Goal: Information Seeking & Learning: Learn about a topic

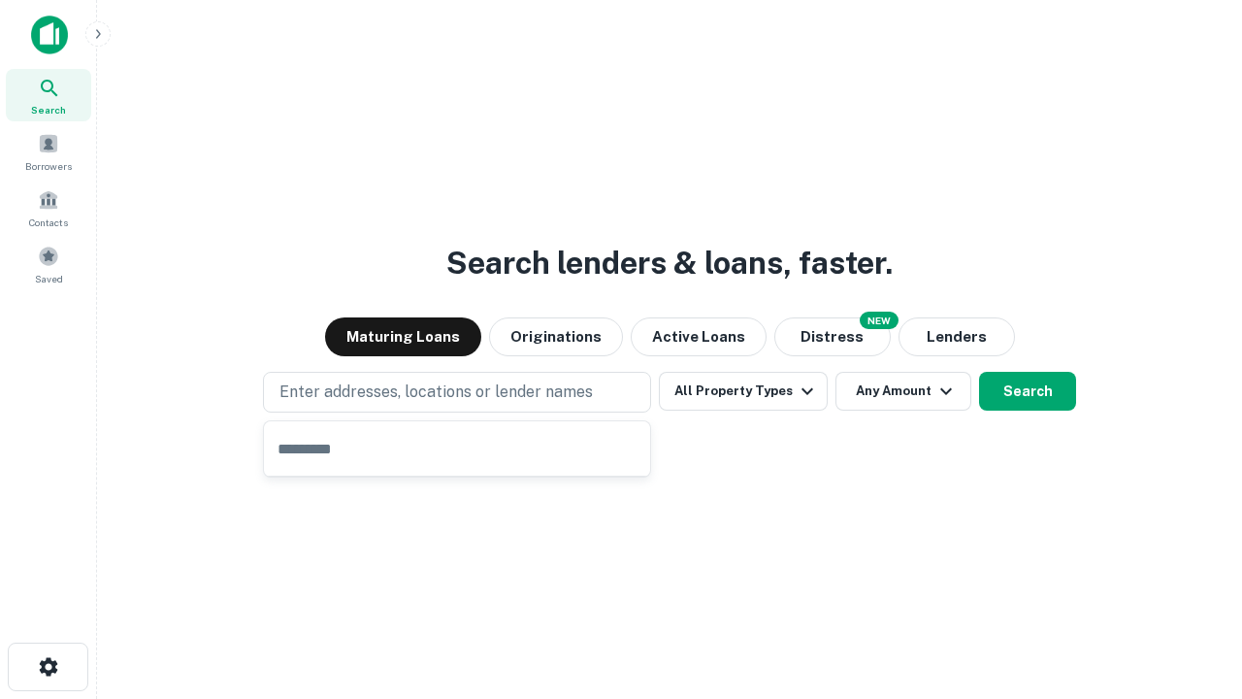
type input "**********"
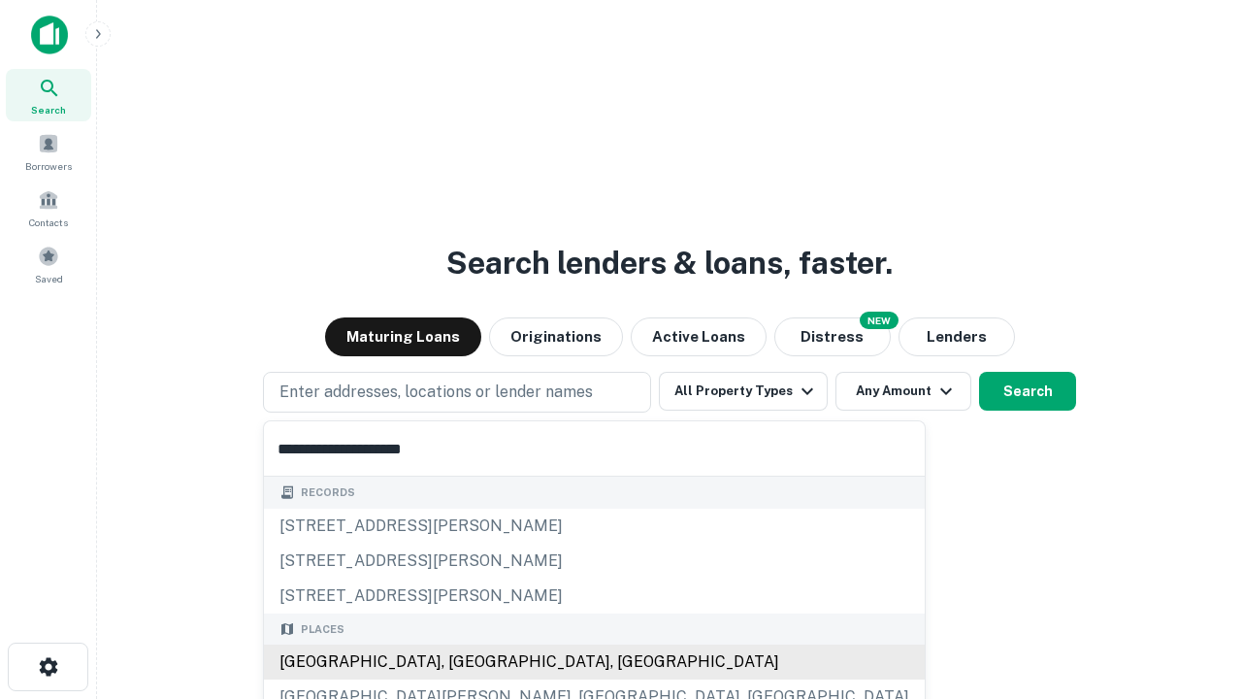
click at [464, 662] on div "[GEOGRAPHIC_DATA], [GEOGRAPHIC_DATA], [GEOGRAPHIC_DATA]" at bounding box center [594, 661] width 661 height 35
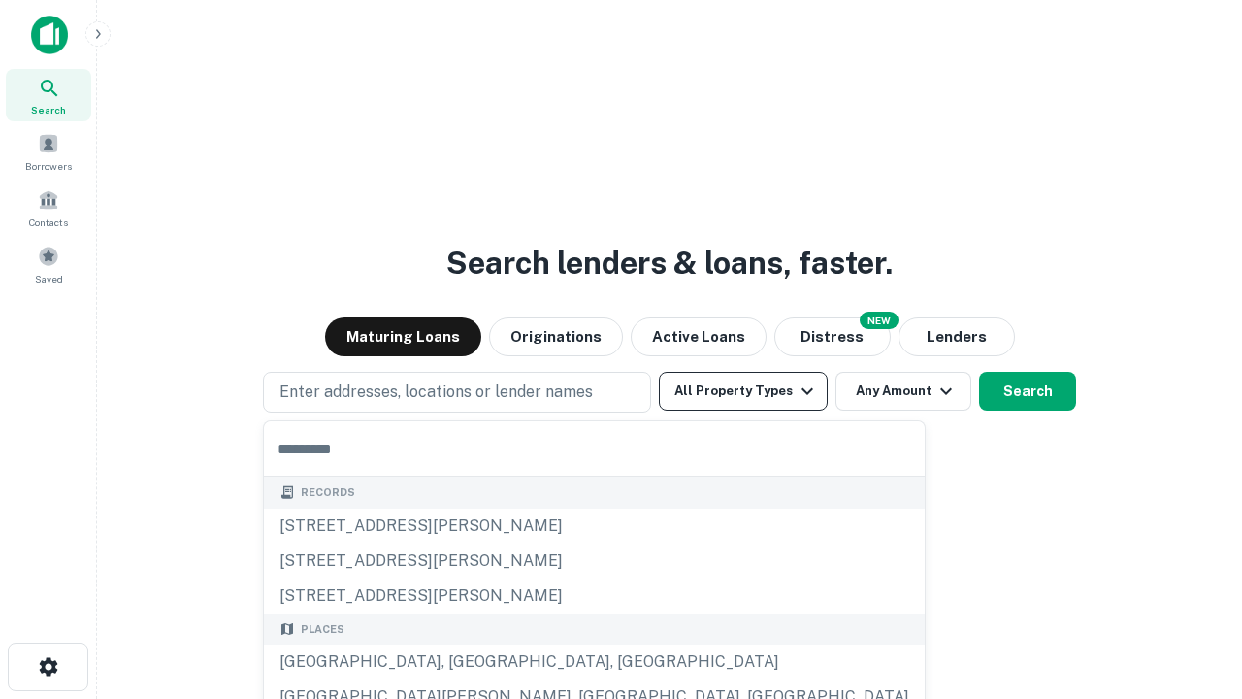
click at [743, 391] on button "All Property Types" at bounding box center [743, 391] width 169 height 39
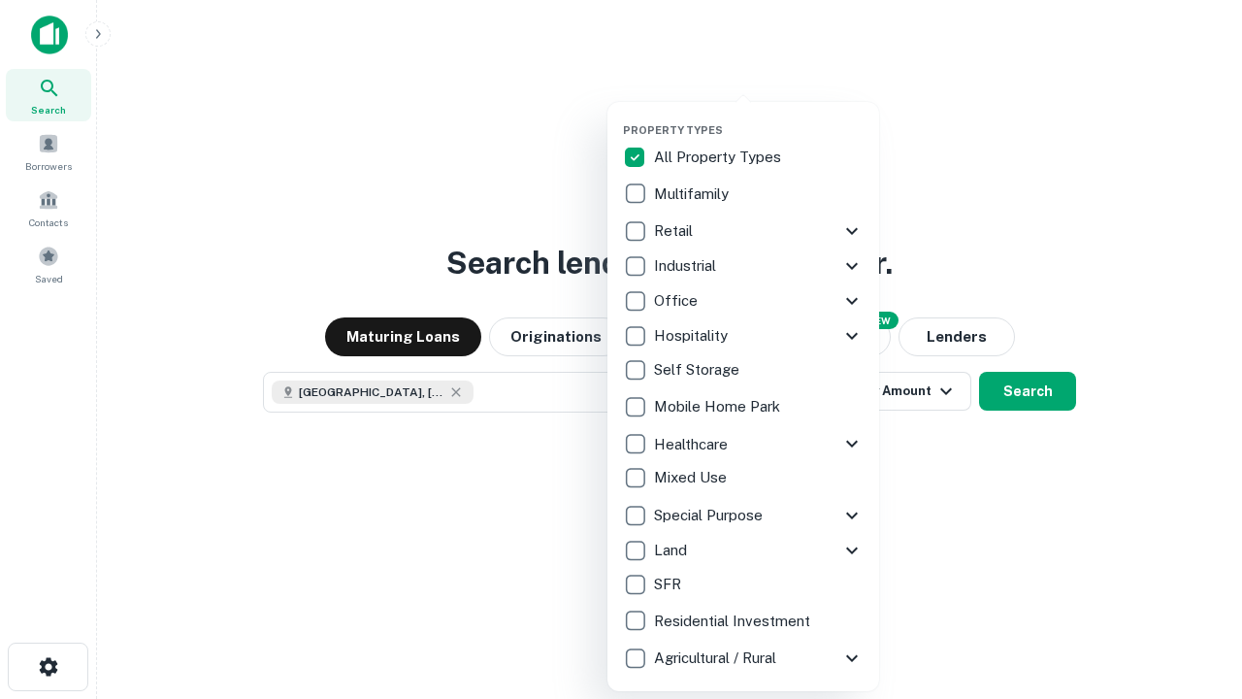
click at [759, 117] on button "button" at bounding box center [759, 117] width 272 height 1
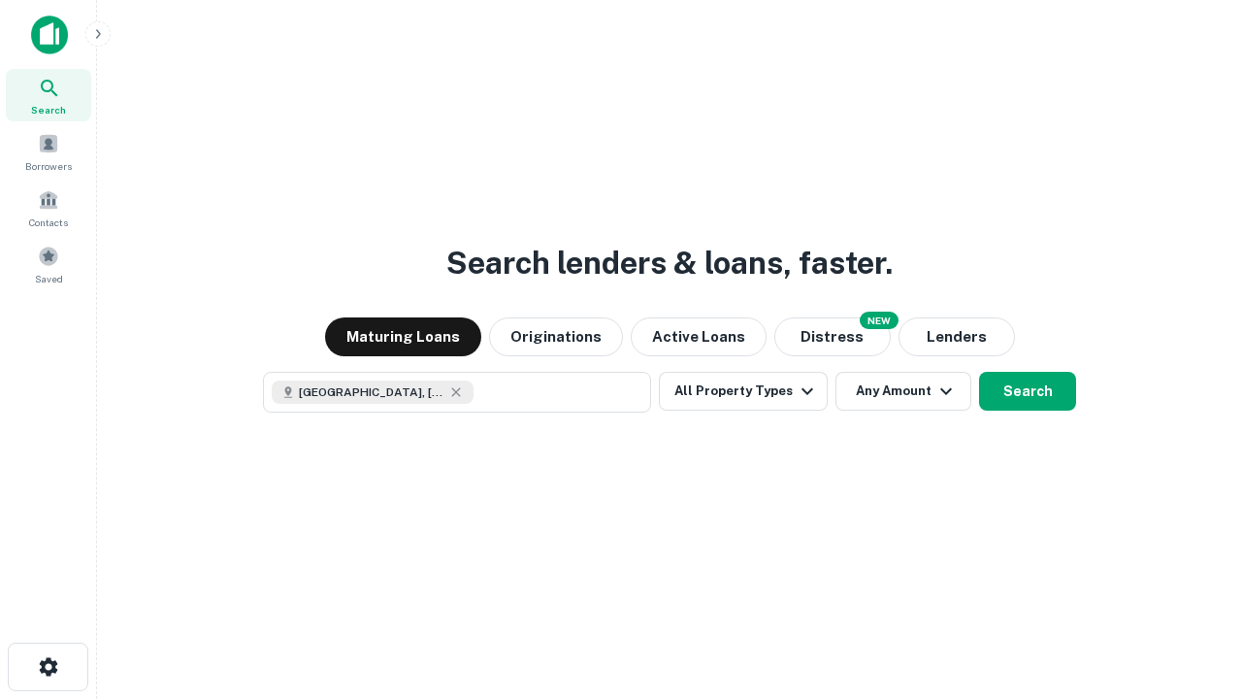
scroll to position [31, 0]
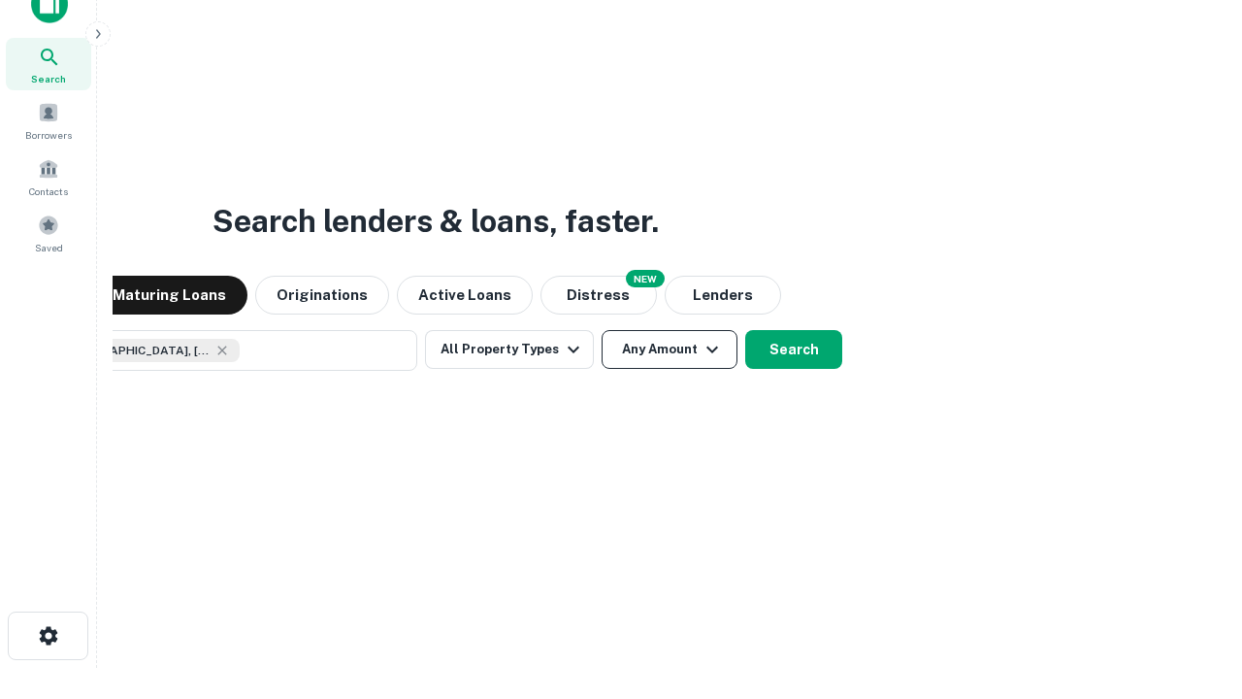
click at [602, 330] on button "Any Amount" at bounding box center [670, 349] width 136 height 39
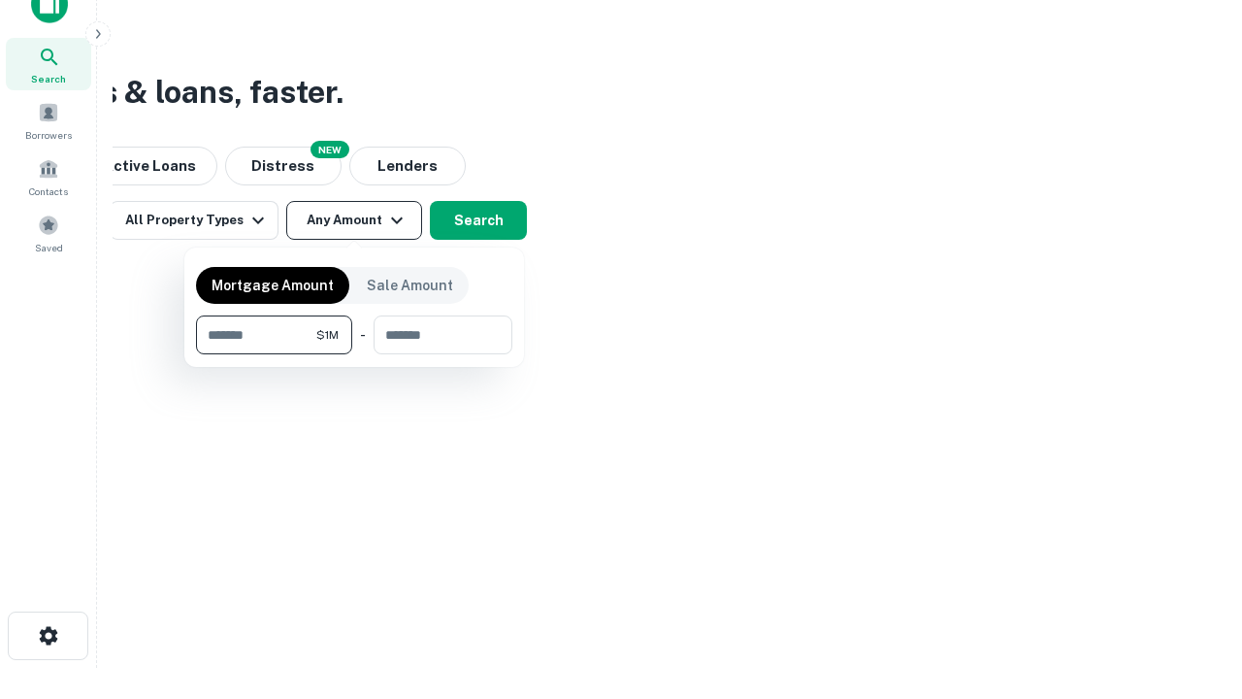
type input "*******"
click at [354, 354] on button "button" at bounding box center [354, 354] width 316 height 1
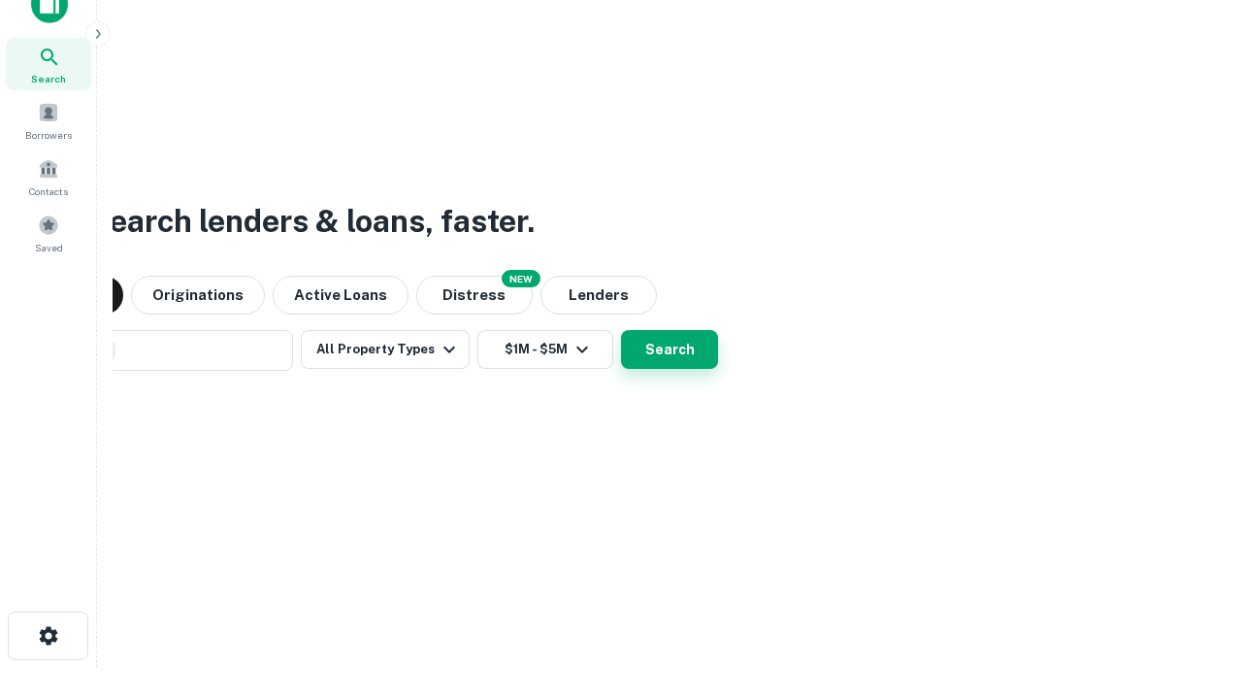
click at [621, 330] on button "Search" at bounding box center [669, 349] width 97 height 39
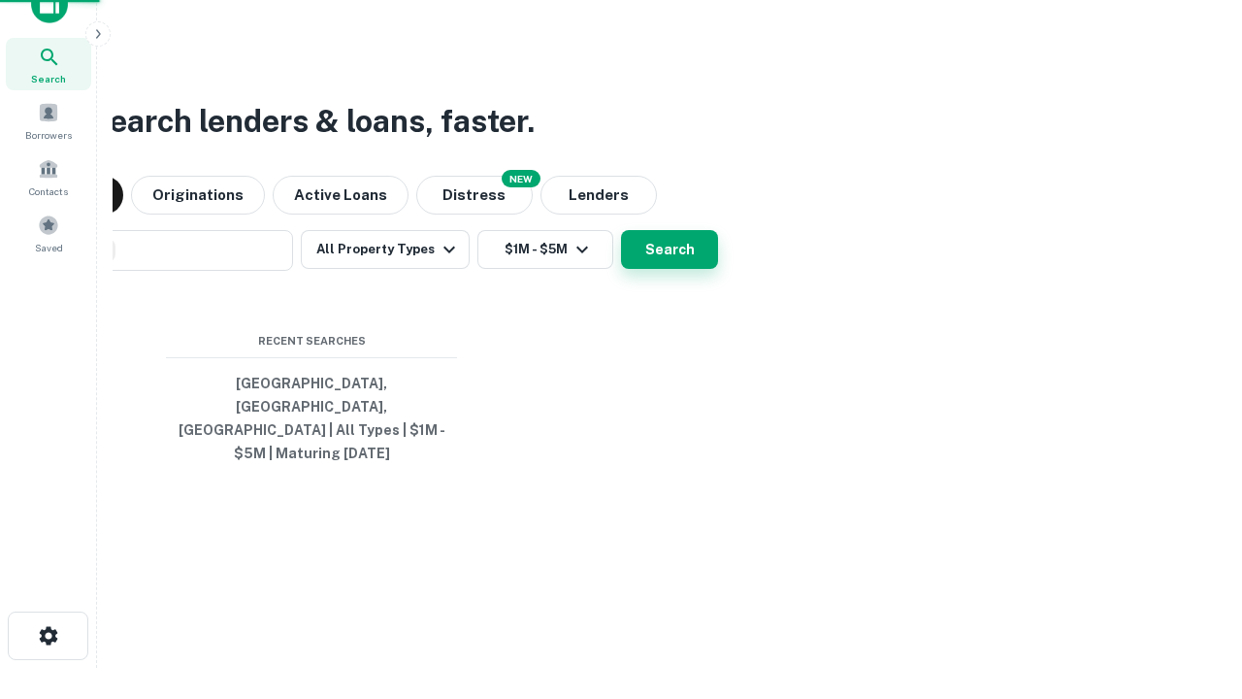
scroll to position [63, 549]
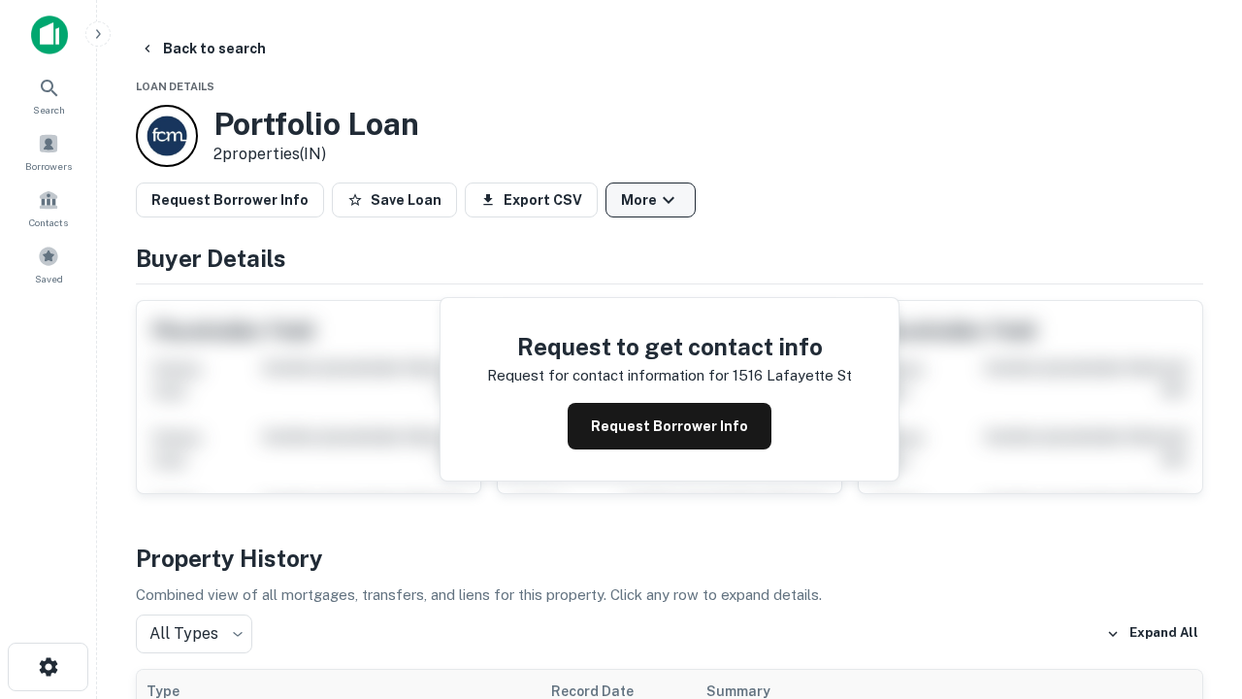
click at [650, 200] on button "More" at bounding box center [651, 199] width 90 height 35
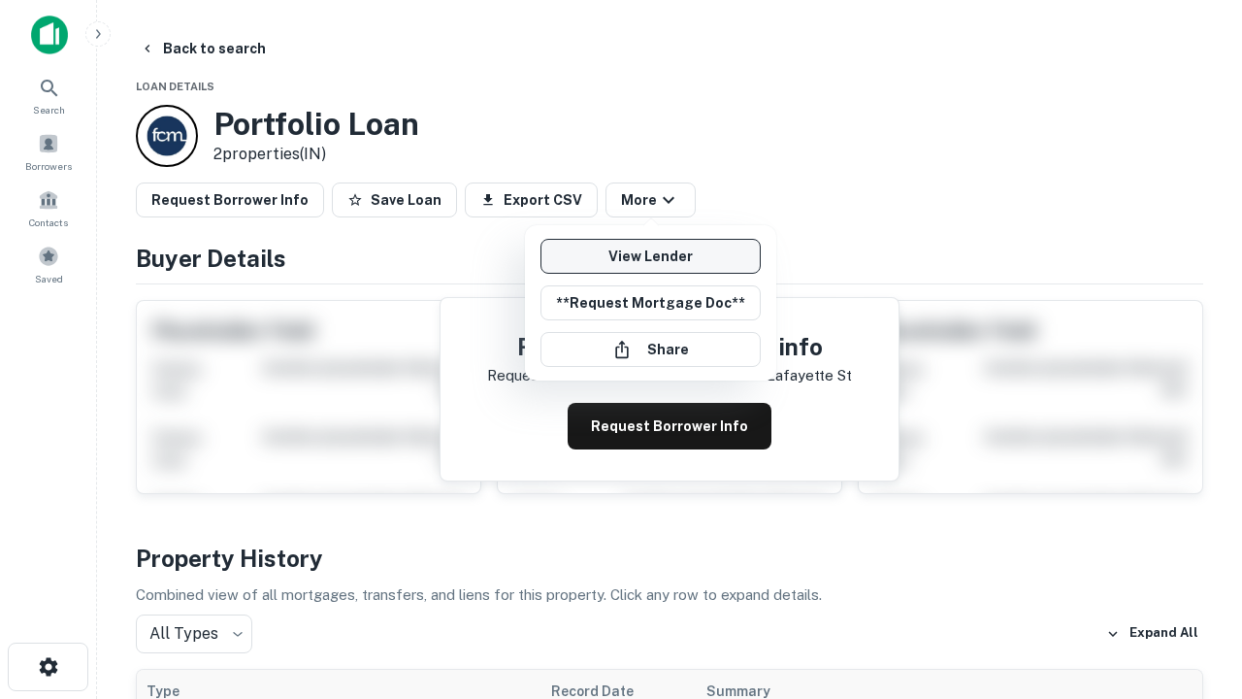
click at [650, 256] on link "View Lender" at bounding box center [651, 256] width 220 height 35
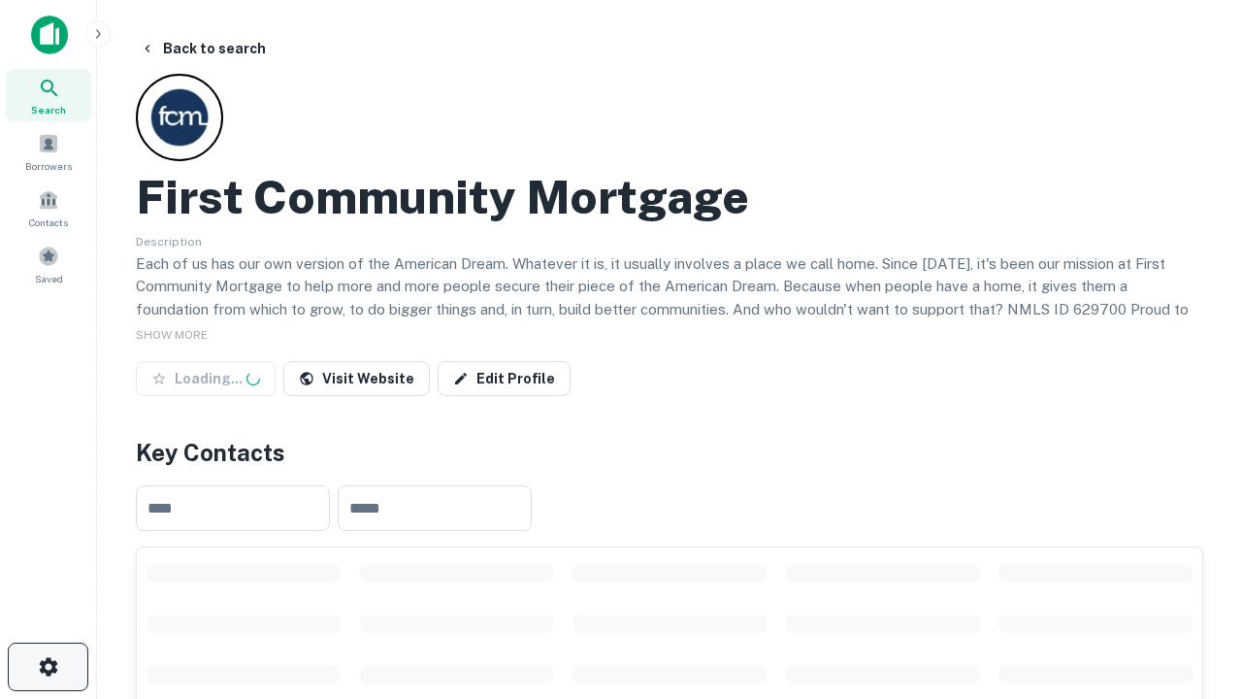
click at [48, 667] on icon "button" at bounding box center [48, 666] width 23 height 23
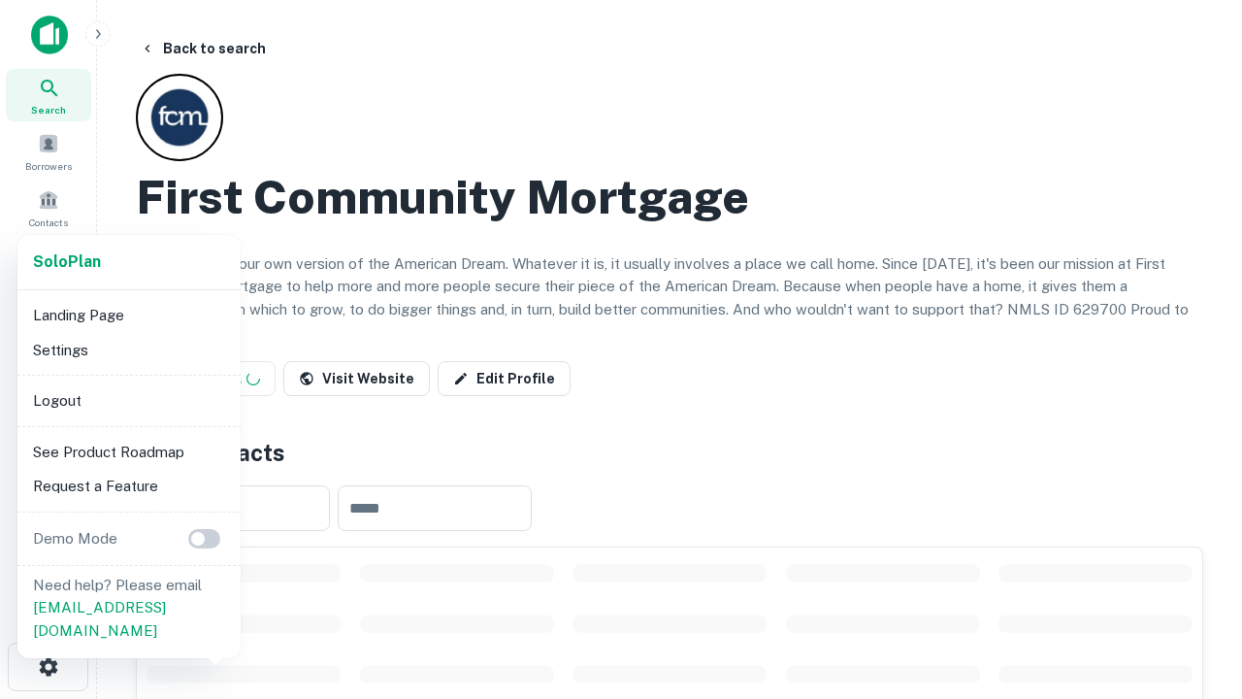
click at [128, 400] on li "Logout" at bounding box center [129, 400] width 208 height 35
